Goal: Find specific page/section: Find specific page/section

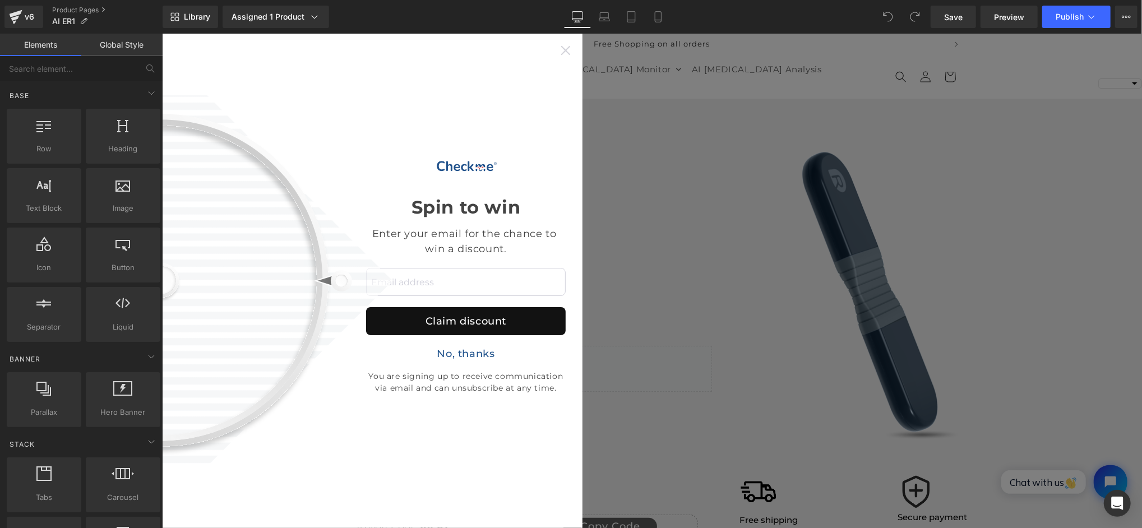
click at [566, 47] on icon at bounding box center [565, 49] width 9 height 9
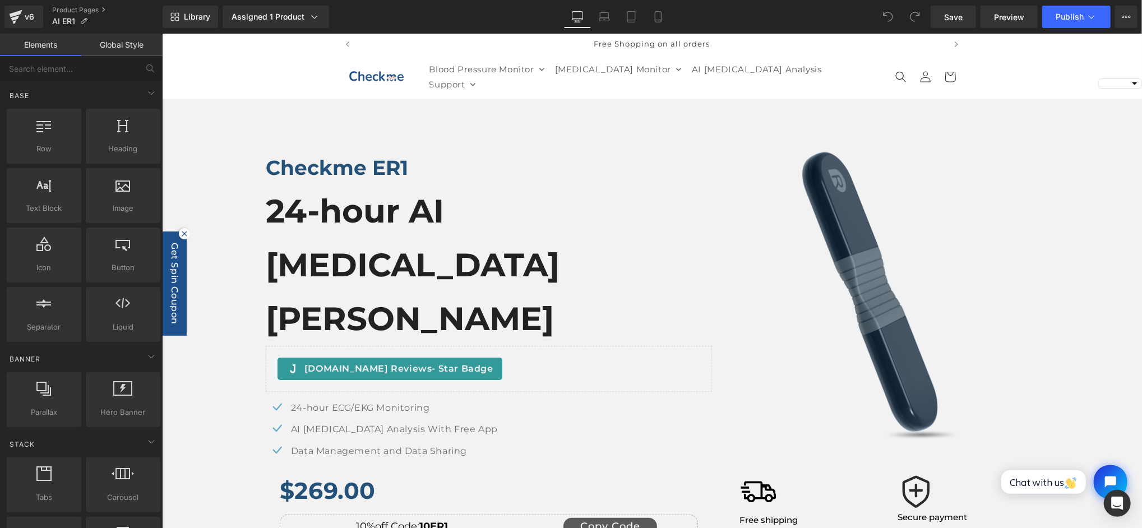
click at [828, 253] on img at bounding box center [880, 295] width 158 height 288
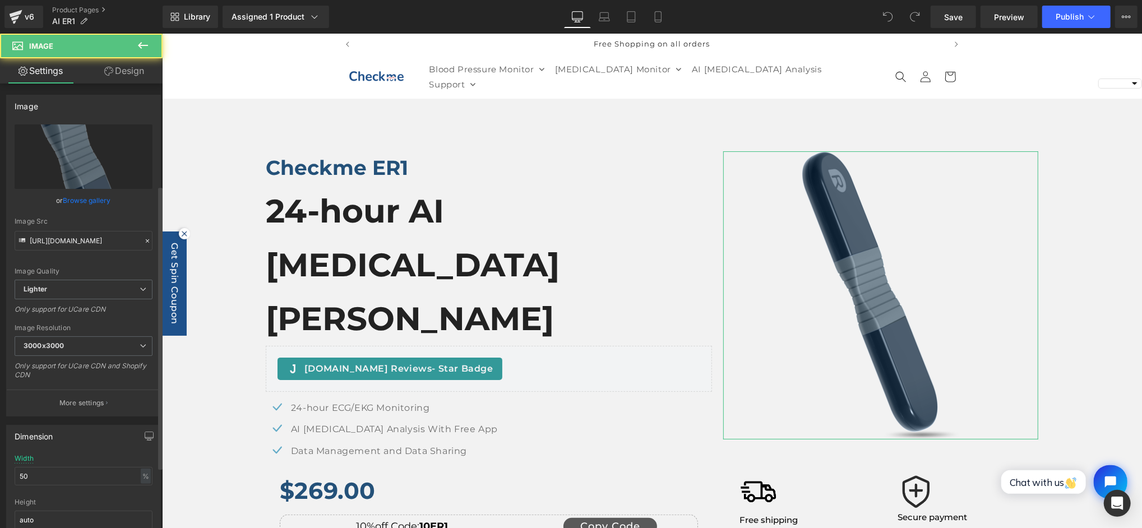
scroll to position [224, 0]
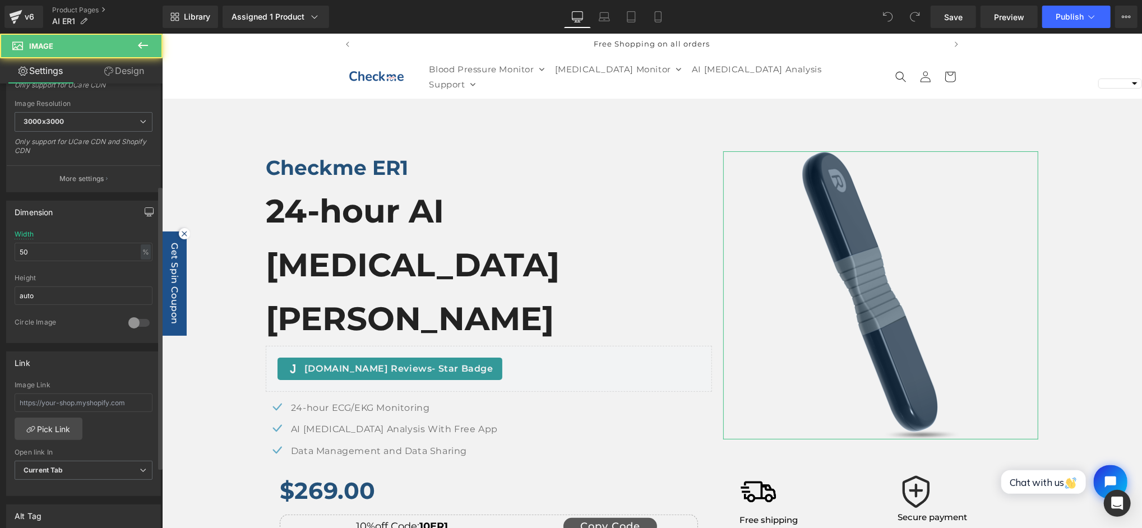
click at [145, 211] on icon "button" at bounding box center [149, 211] width 9 height 9
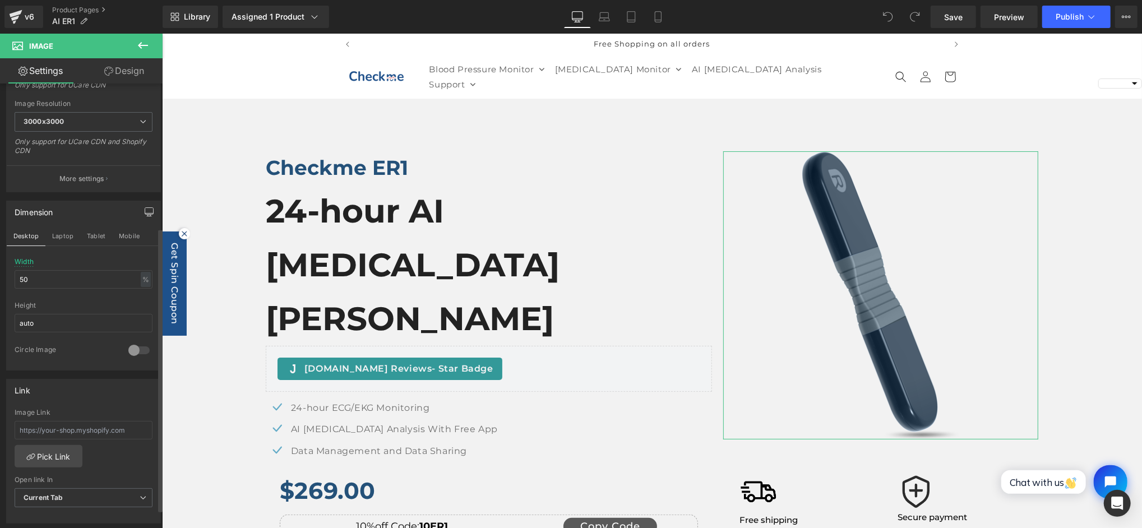
click at [145, 211] on icon "button" at bounding box center [149, 211] width 9 height 9
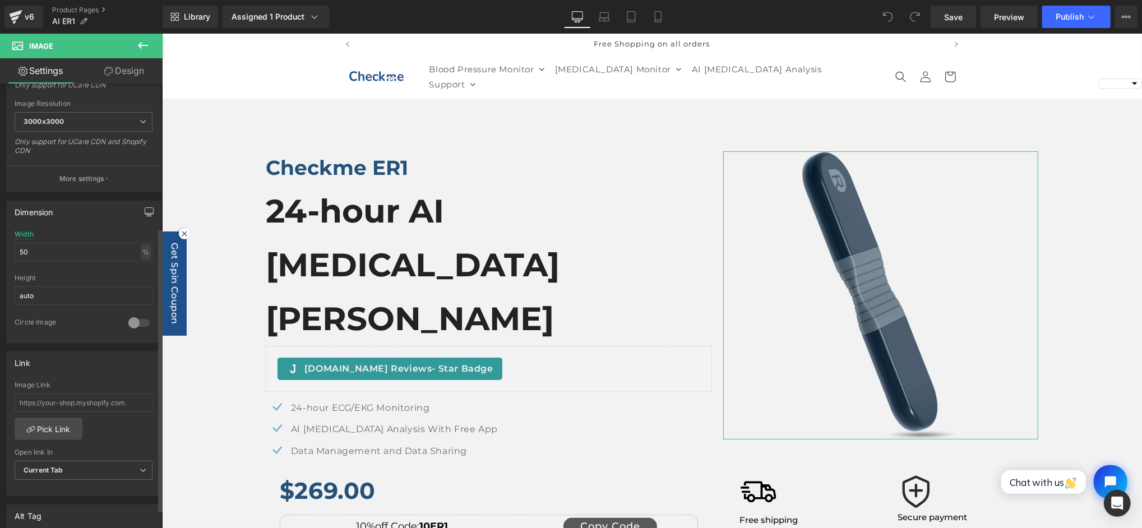
click at [123, 73] on link "Design" at bounding box center [124, 70] width 81 height 25
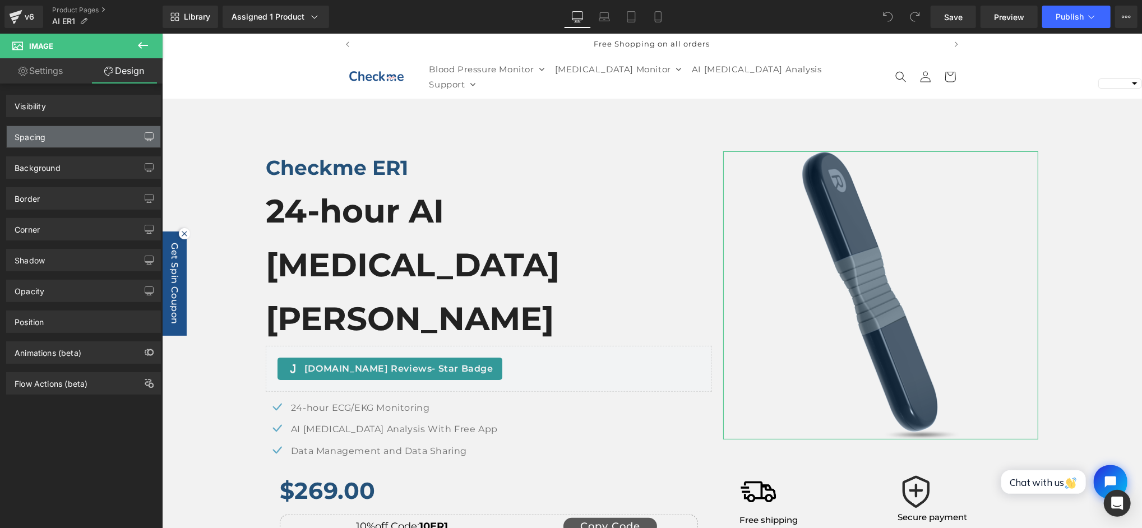
click at [145, 140] on icon "button" at bounding box center [149, 136] width 9 height 9
click at [145, 137] on icon "button" at bounding box center [149, 136] width 9 height 9
click at [653, 21] on icon at bounding box center [658, 16] width 11 height 11
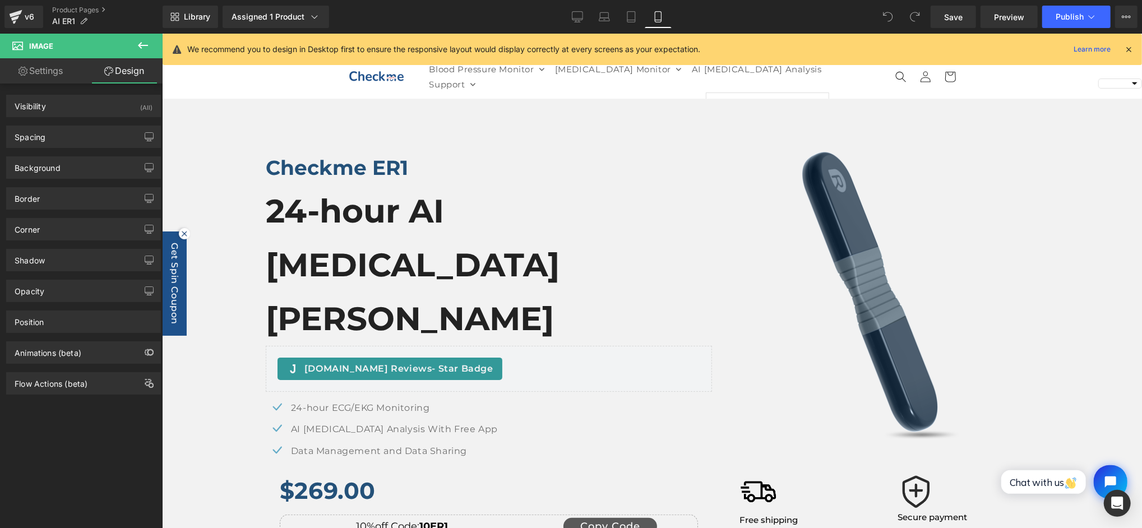
click at [657, 17] on icon at bounding box center [658, 16] width 11 height 11
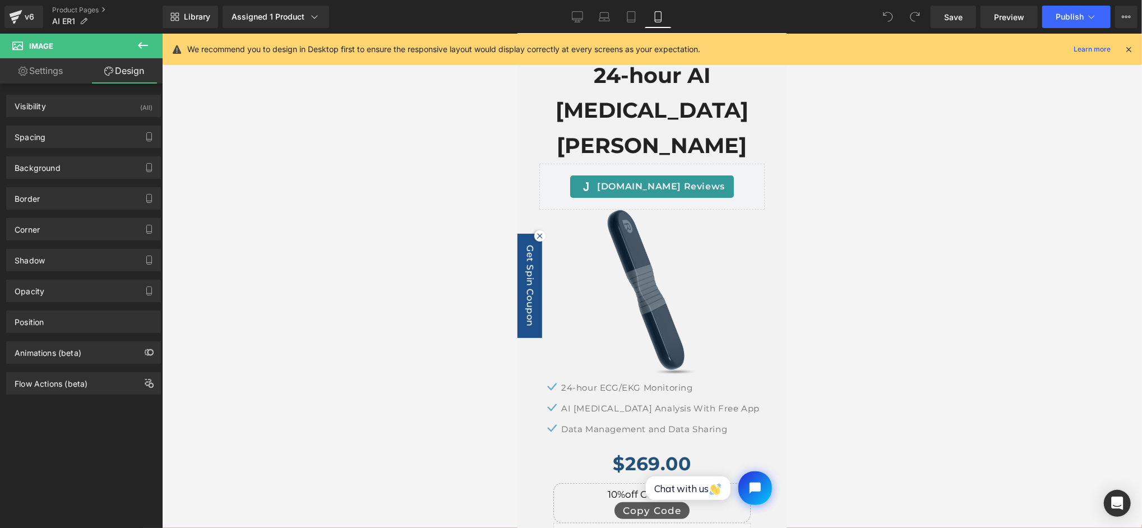
scroll to position [0, 0]
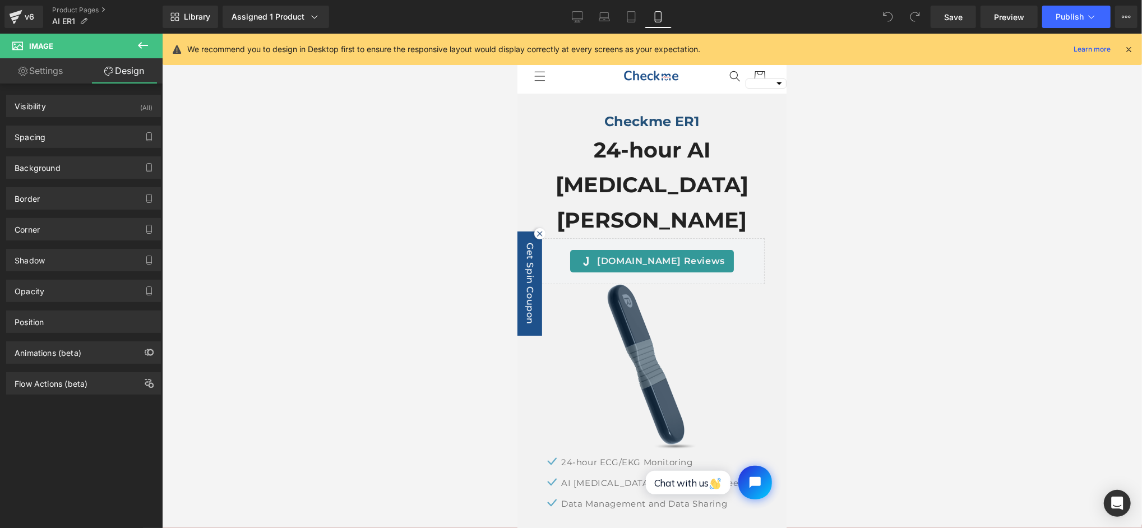
click at [47, 72] on link "Settings" at bounding box center [40, 70] width 81 height 25
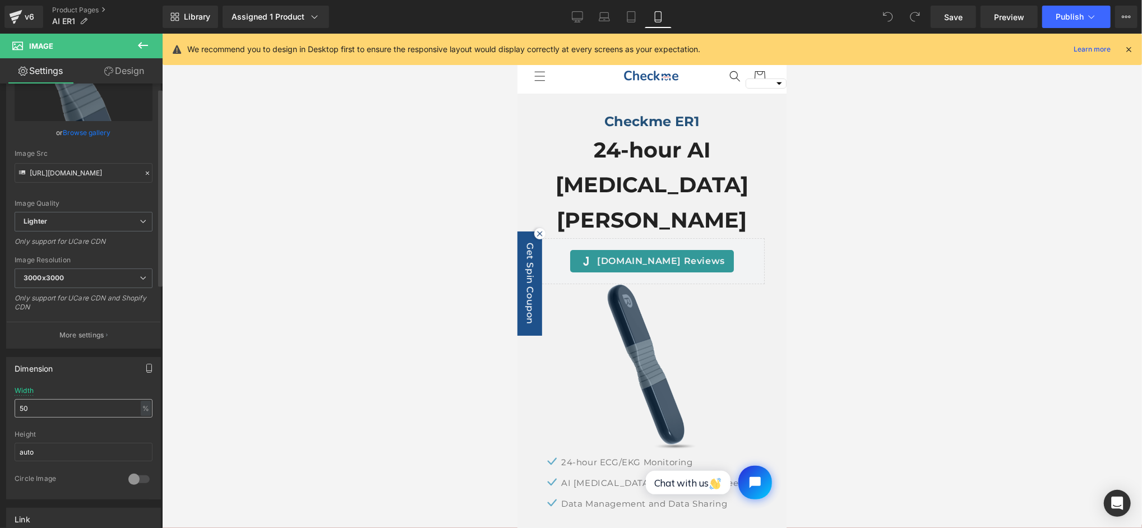
scroll to position [224, 0]
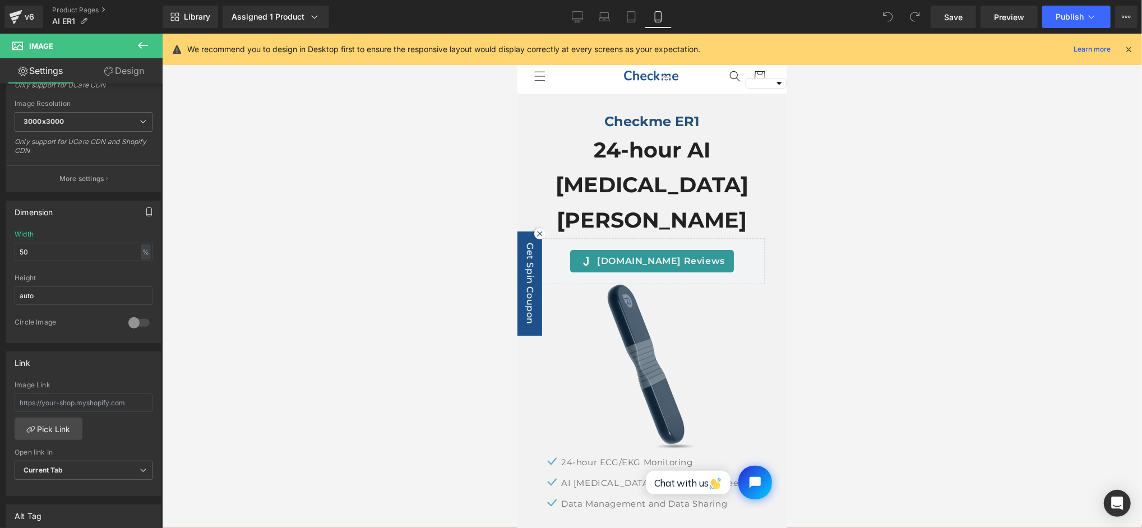
click at [147, 212] on icon "button" at bounding box center [149, 211] width 5 height 8
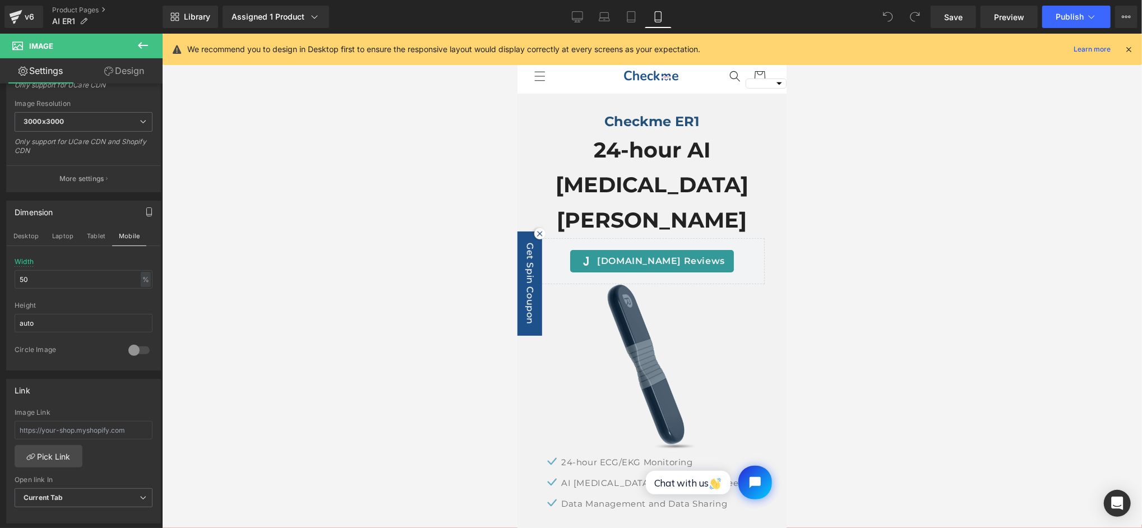
click at [147, 212] on icon "button" at bounding box center [149, 211] width 5 height 8
